Goal: Information Seeking & Learning: Learn about a topic

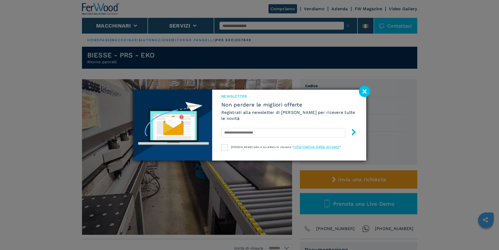
click at [365, 91] on image at bounding box center [364, 91] width 11 height 11
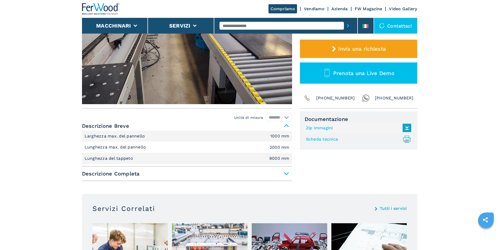
scroll to position [131, 0]
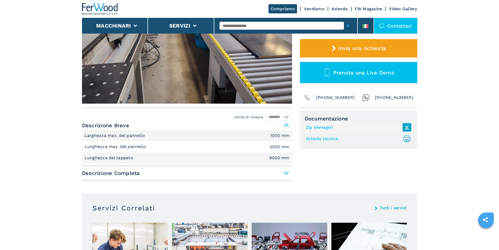
click at [287, 174] on span "Descrizione Completa" at bounding box center [187, 172] width 210 height 9
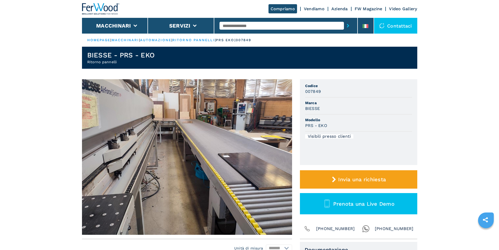
scroll to position [52, 0]
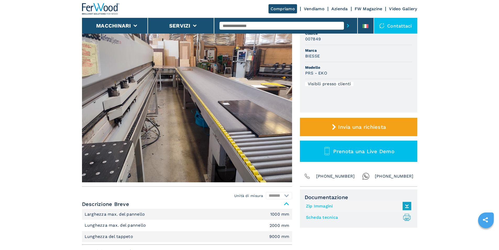
click at [277, 105] on img at bounding box center [187, 104] width 210 height 155
click at [270, 106] on img at bounding box center [187, 104] width 210 height 155
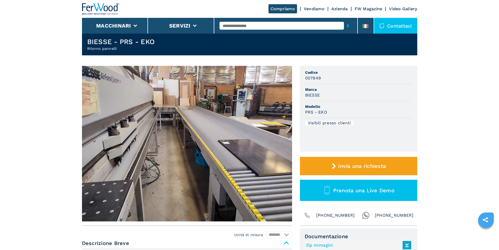
scroll to position [26, 0]
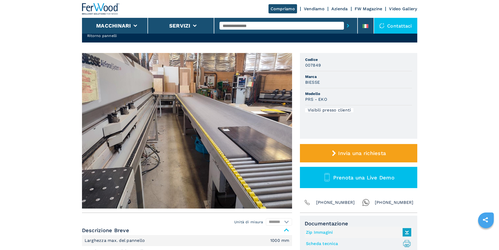
click at [243, 25] on input "text" at bounding box center [282, 26] width 125 height 8
type input "******"
click at [344, 20] on button "submit-button" at bounding box center [348, 26] width 8 height 12
click at [243, 25] on input "******" at bounding box center [282, 26] width 125 height 8
click at [344, 20] on button "submit-button" at bounding box center [348, 26] width 8 height 12
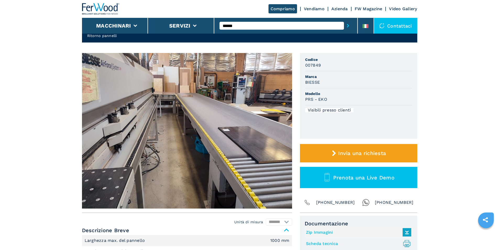
click at [344, 20] on button "submit-button" at bounding box center [348, 26] width 8 height 12
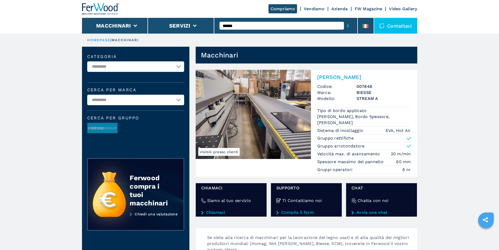
click at [264, 118] on img at bounding box center [253, 114] width 115 height 89
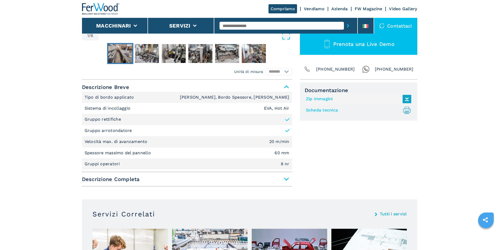
scroll to position [184, 0]
click at [286, 178] on span "Descrizione Completa" at bounding box center [187, 178] width 210 height 9
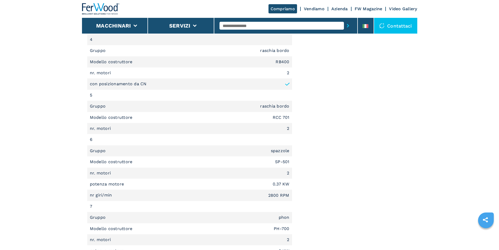
scroll to position [891, 0]
